Goal: Transaction & Acquisition: Subscribe to service/newsletter

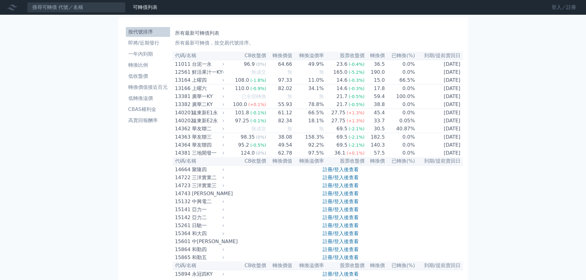
click at [561, 9] on link "登入／註冊" at bounding box center [564, 7] width 34 height 10
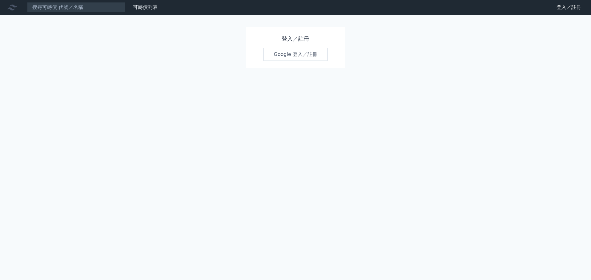
click at [329, 54] on div "登入／註冊 Google 登入／註冊" at bounding box center [295, 47] width 99 height 41
click at [313, 55] on link "Google 登入／註冊" at bounding box center [296, 54] width 64 height 13
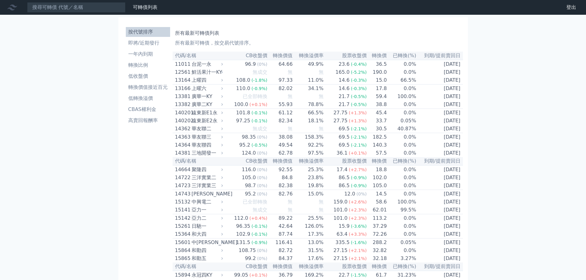
click at [152, 45] on li "即將/近期發行" at bounding box center [148, 42] width 44 height 7
